Goal: Transaction & Acquisition: Purchase product/service

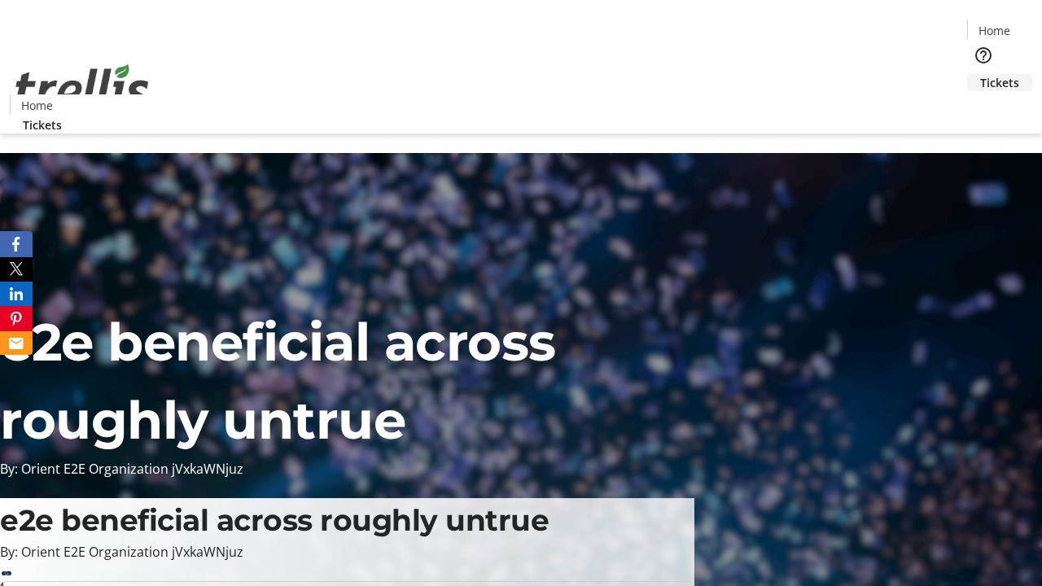
click at [980, 74] on span "Tickets" at bounding box center [999, 82] width 39 height 17
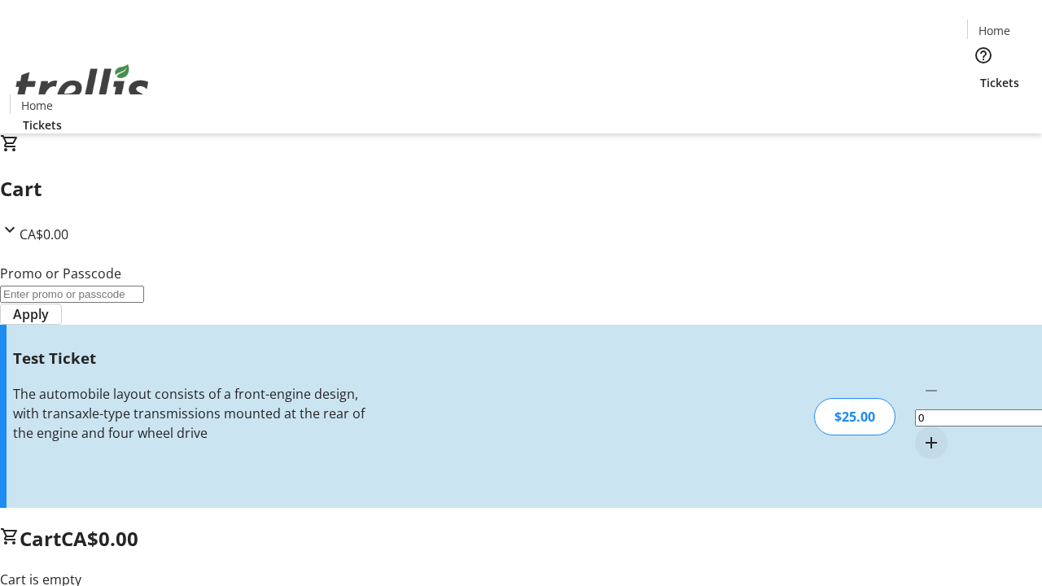
click at [922, 433] on mat-icon "Increment by one" at bounding box center [932, 443] width 20 height 20
type input "1"
